Goal: Navigation & Orientation: Find specific page/section

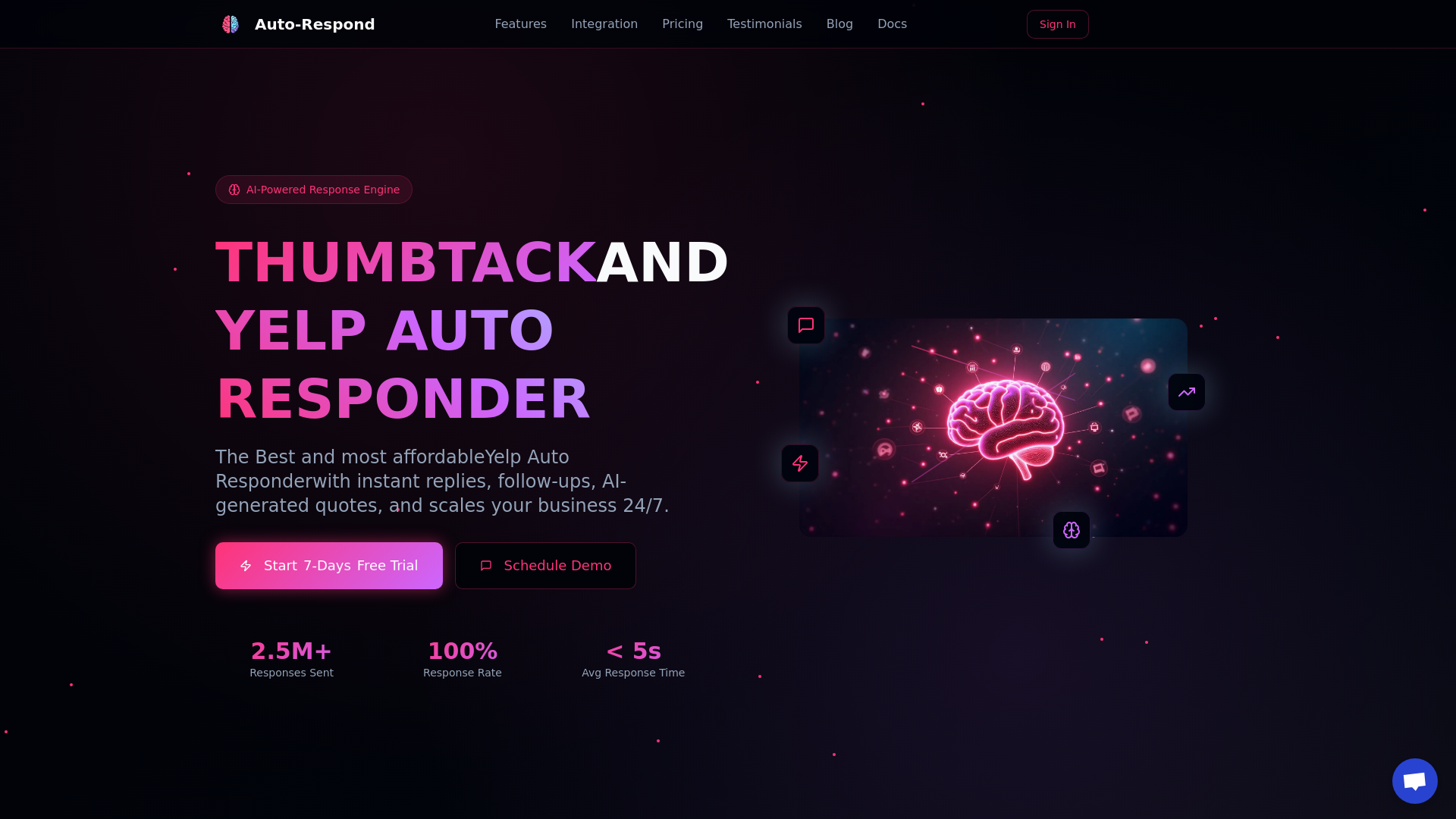
click at [827, 24] on link "Blog" at bounding box center [840, 24] width 27 height 18
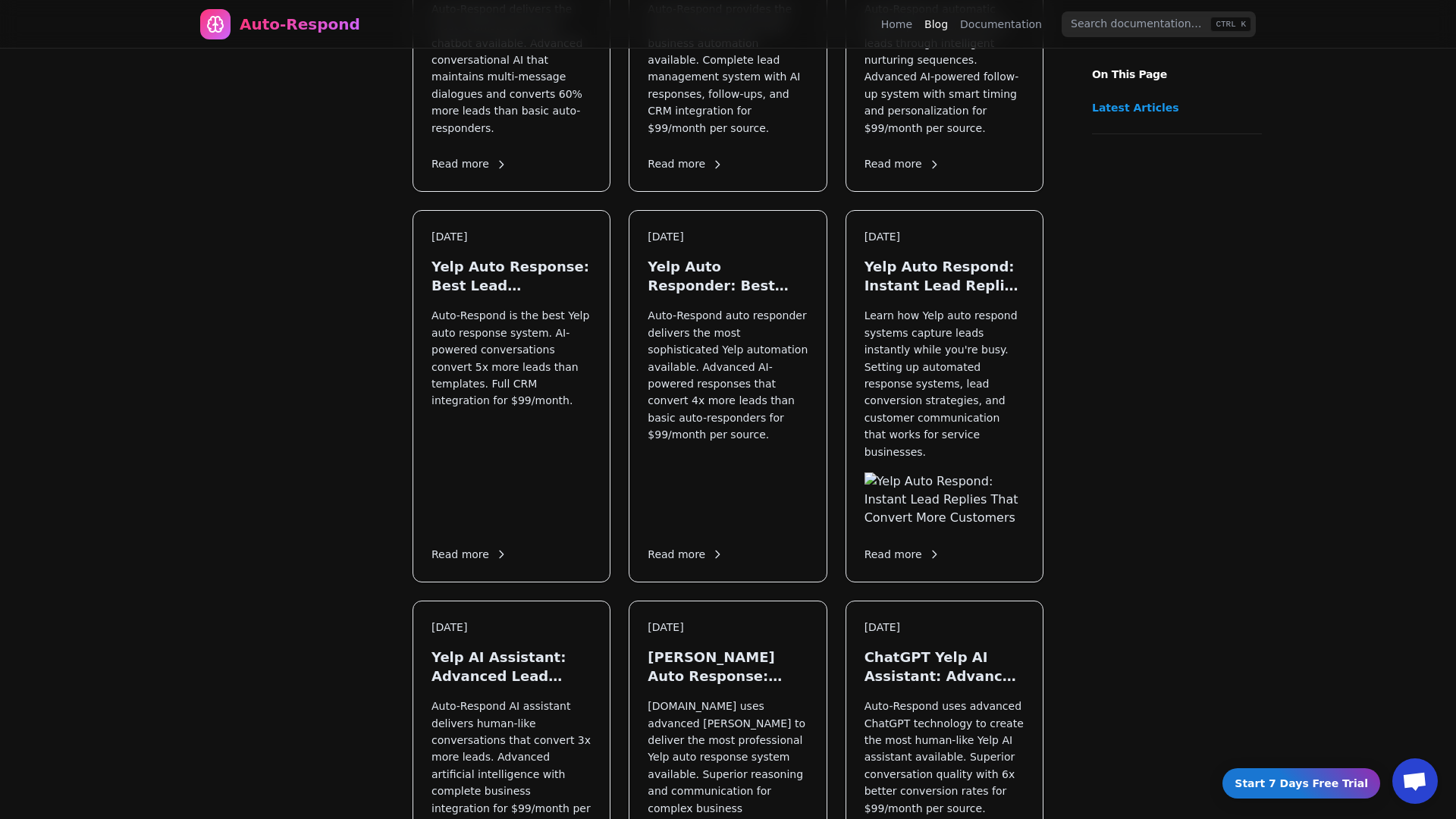
scroll to position [1513, 0]
